Goal: Navigation & Orientation: Find specific page/section

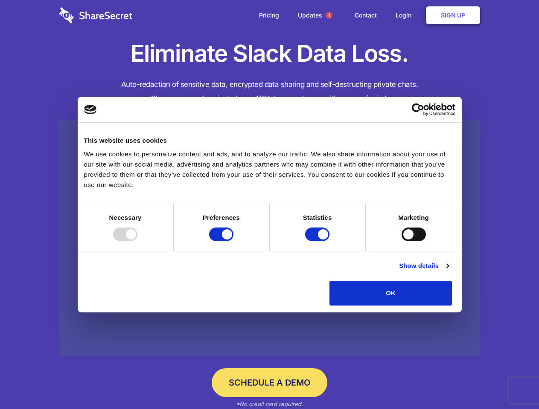
click at [137, 241] on div at bounding box center [125, 235] width 24 height 14
click at [233, 241] on input "Preferences" at bounding box center [221, 235] width 24 height 14
checkbox input "false"
click at [318, 241] on input "Statistics" at bounding box center [317, 235] width 24 height 14
checkbox input "false"
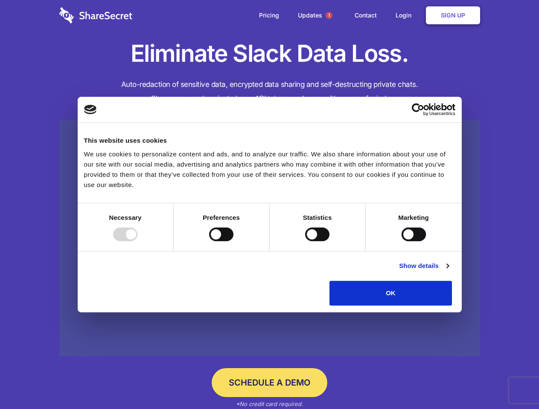
click at [401, 241] on input "Marketing" at bounding box center [413, 235] width 24 height 14
checkbox input "true"
click at [448, 271] on link "Show details" at bounding box center [423, 266] width 49 height 10
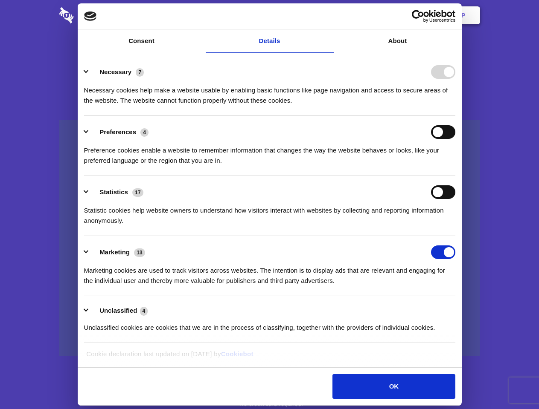
click at [455, 116] on li "Necessary 7 Necessary cookies help make a website usable by enabling basic func…" at bounding box center [269, 86] width 371 height 60
click at [328, 15] on span "1" at bounding box center [328, 15] width 7 height 7
